Goal: Check status

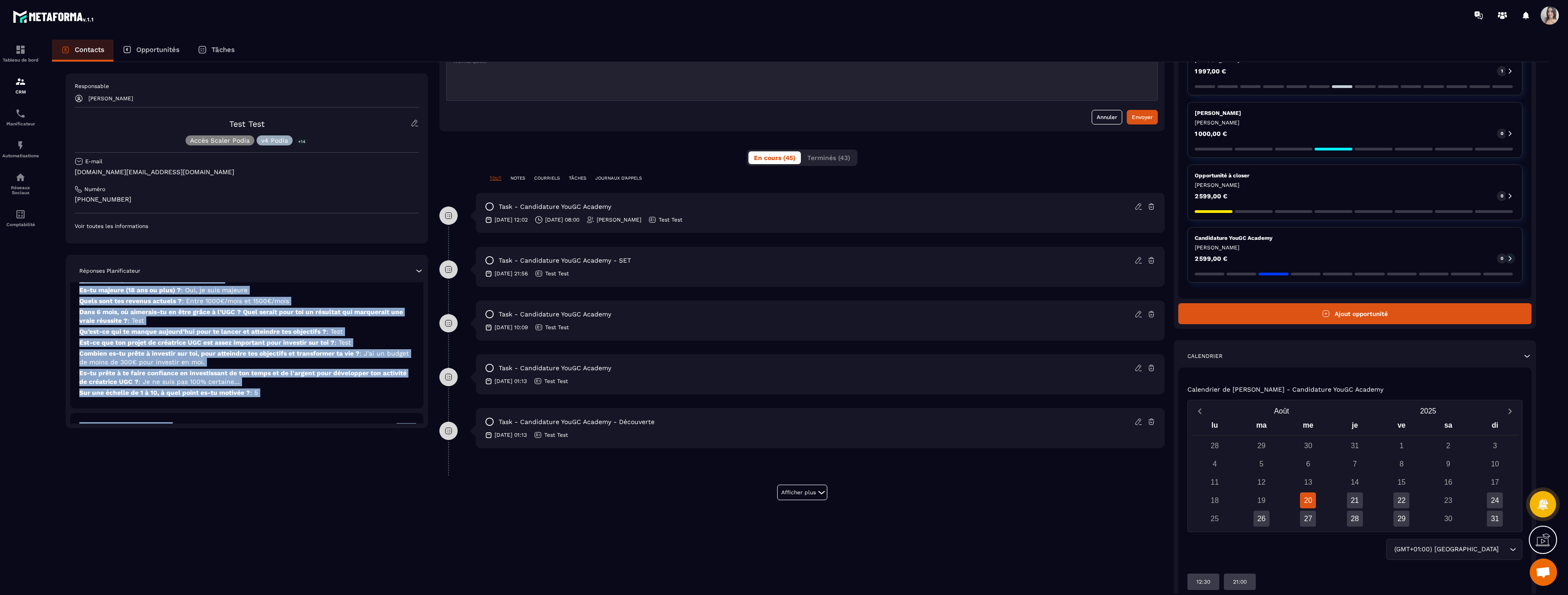
scroll to position [141, 0]
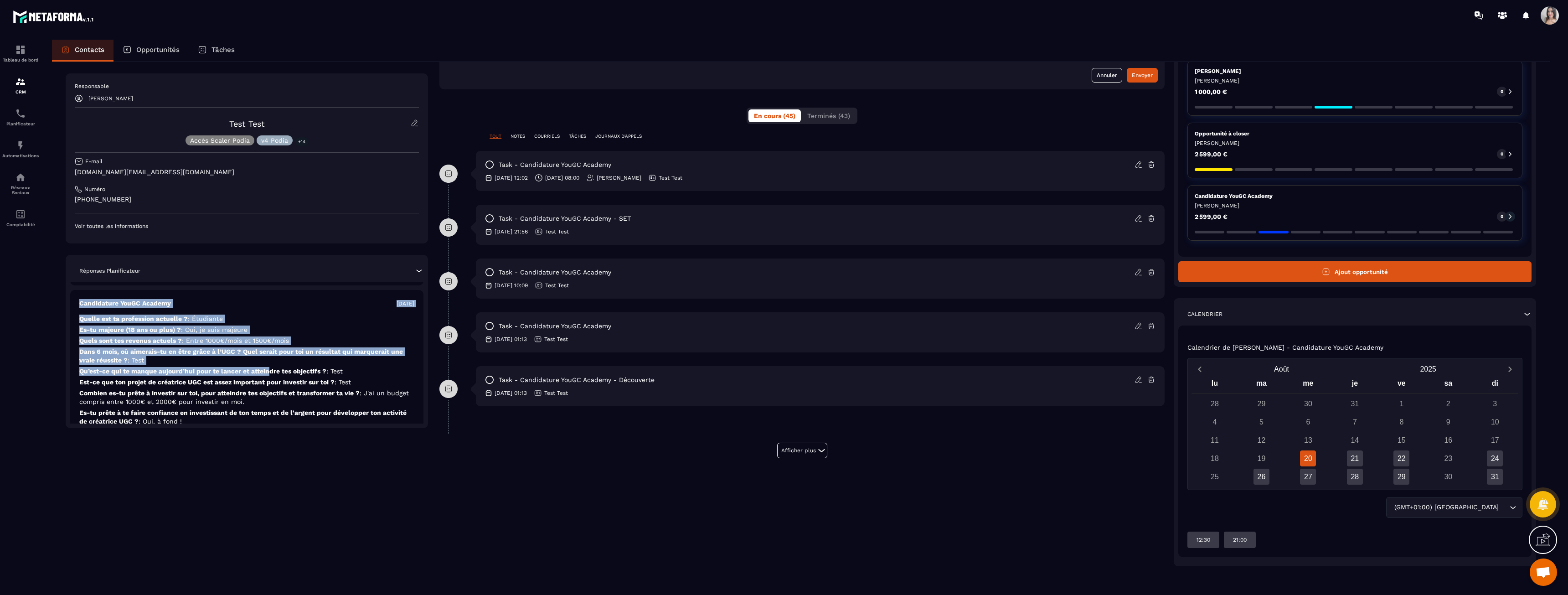
drag, startPoint x: 80, startPoint y: 322, endPoint x: 267, endPoint y: 367, distance: 192.3
click at [267, 367] on div "Candidature YouGC Academy [DATE] Quelle est ta profession actuelle ? : Freelanc…" at bounding box center [246, 353] width 353 height 141
click at [267, 367] on p "Qu’est-ce qui te manque [DATE] pour te lancer et atteindre tes objectifs ? : Te…" at bounding box center [246, 371] width 335 height 9
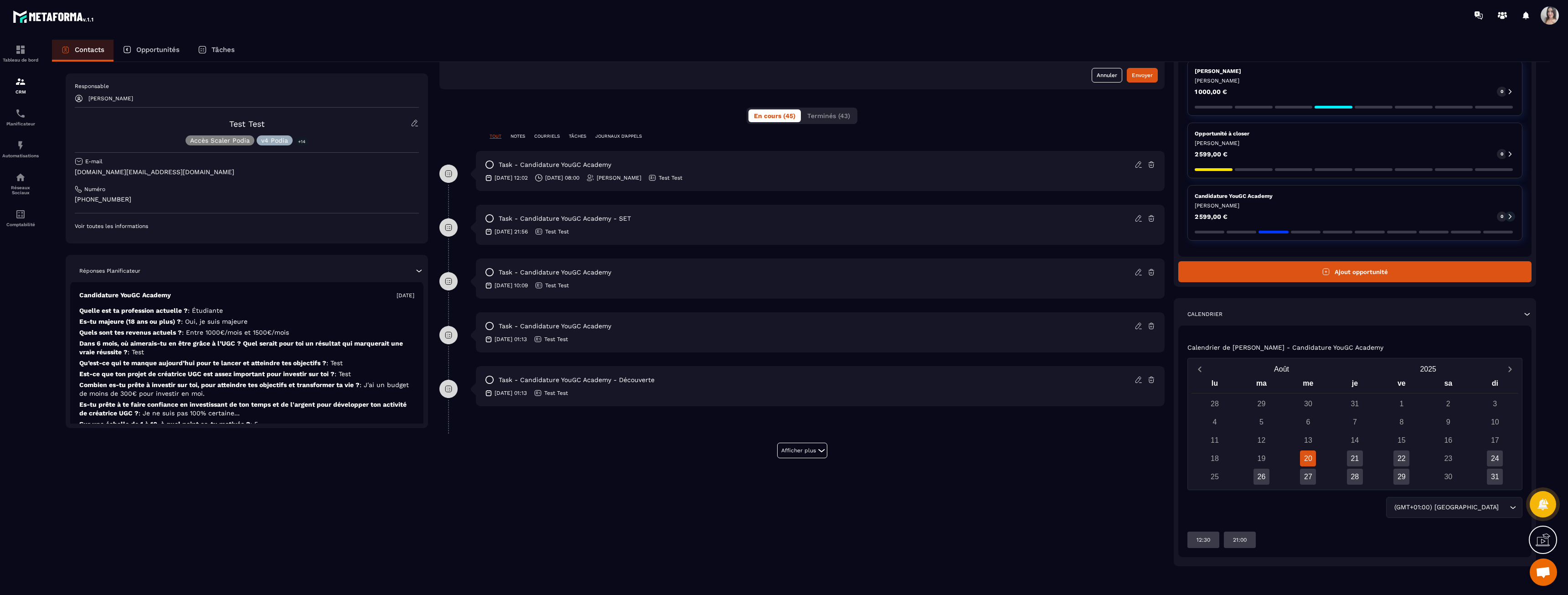
scroll to position [650, 0]
click at [0, 53] on div at bounding box center [20, 325] width 41 height 590
click at [9, 58] on p "Tableau de bord" at bounding box center [19, 59] width 36 height 5
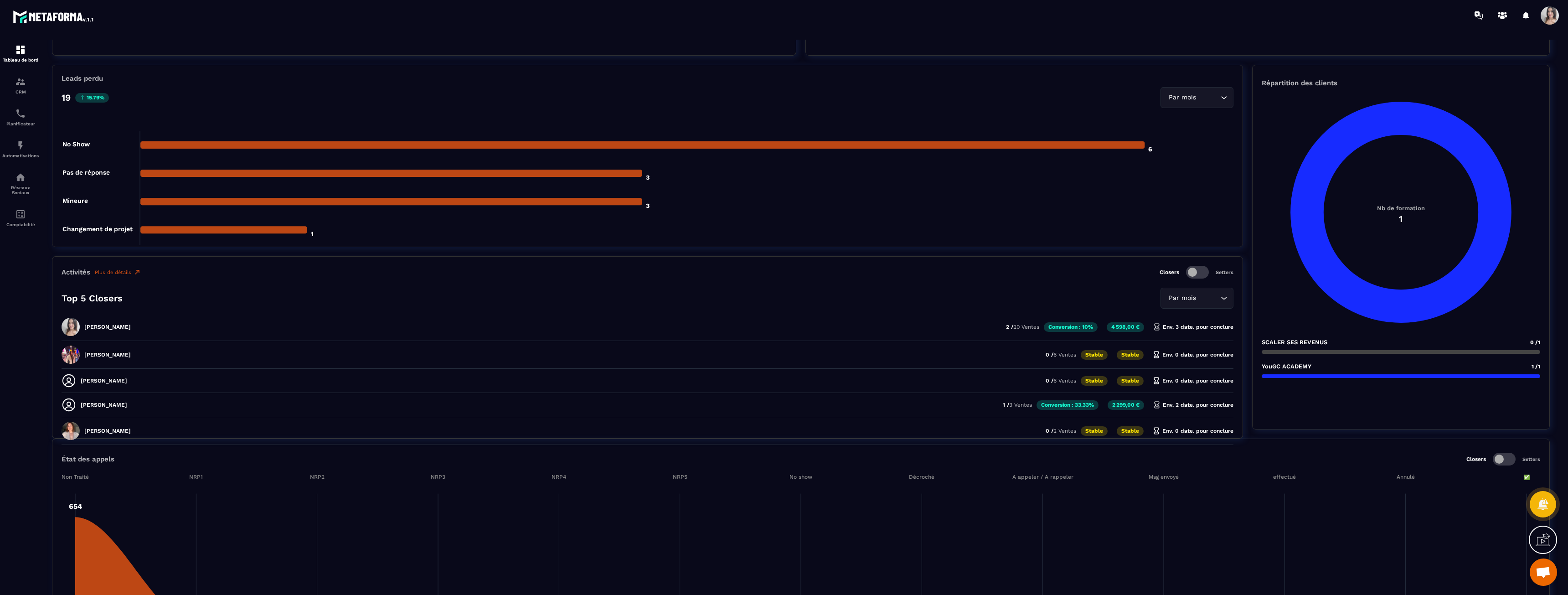
scroll to position [319, 0]
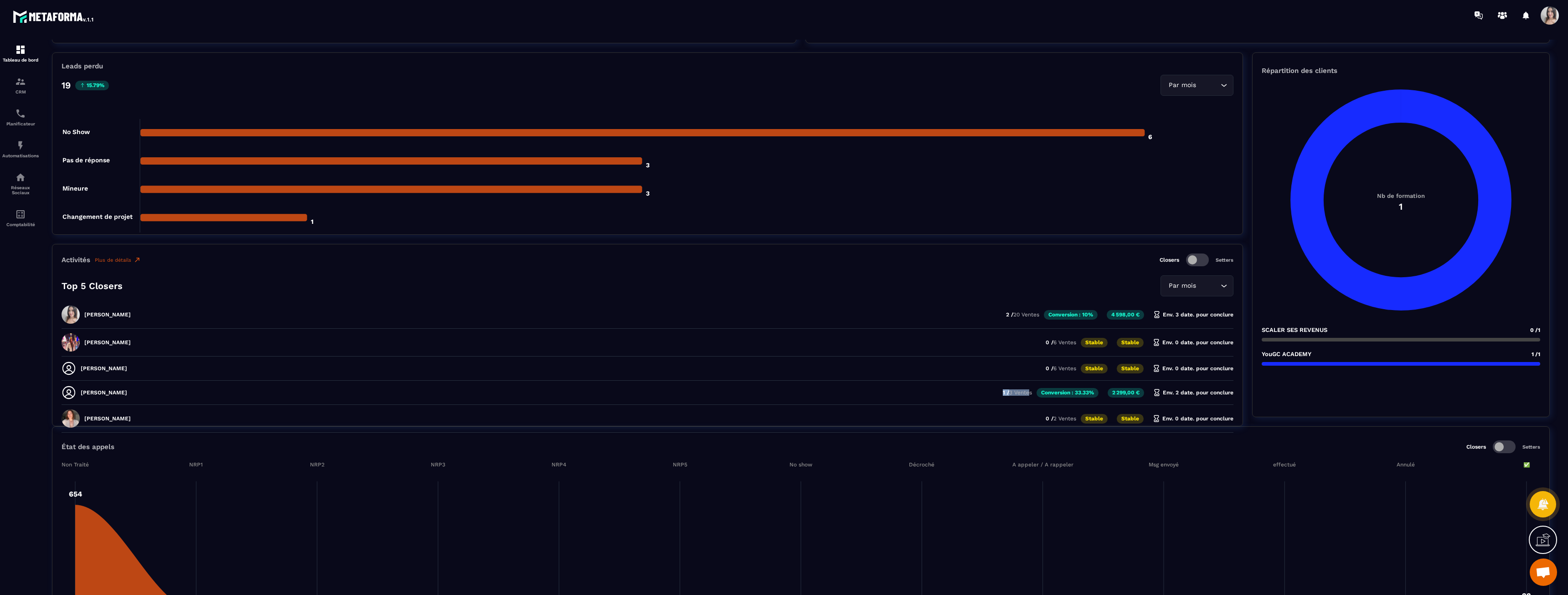
drag, startPoint x: 1026, startPoint y: 392, endPoint x: 983, endPoint y: 395, distance: 43.1
click at [983, 409] on div "[PERSON_NAME] 1 / 3 Ventes Conversion : 33.33% 2 299,00 € Env. 2 date. pour con…" at bounding box center [647, 421] width 1172 height 23
